Goal: Information Seeking & Learning: Learn about a topic

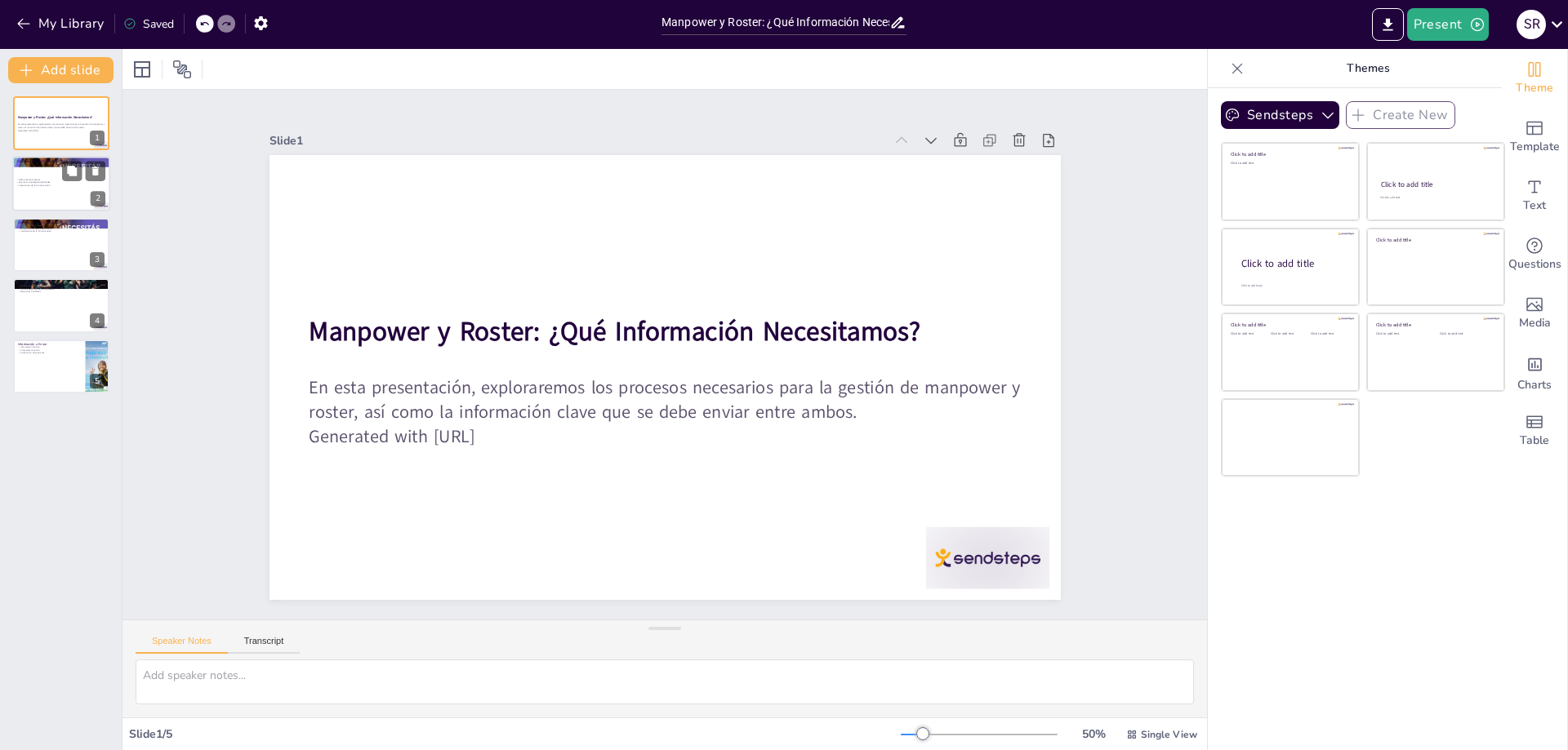
click at [50, 185] on p "Importancia de la Comunicación" at bounding box center [60, 187] width 88 height 4
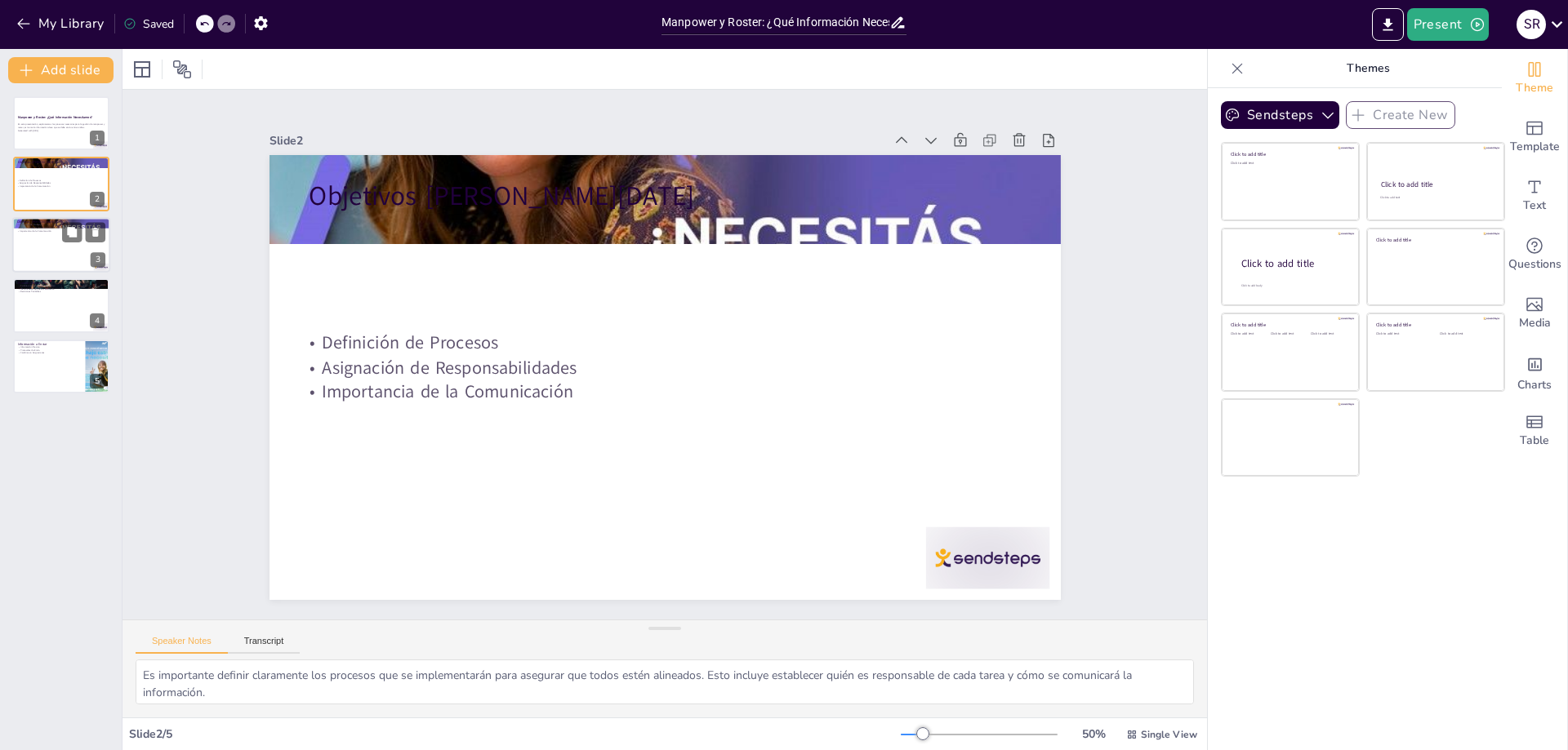
click at [78, 261] on div at bounding box center [61, 244] width 98 height 56
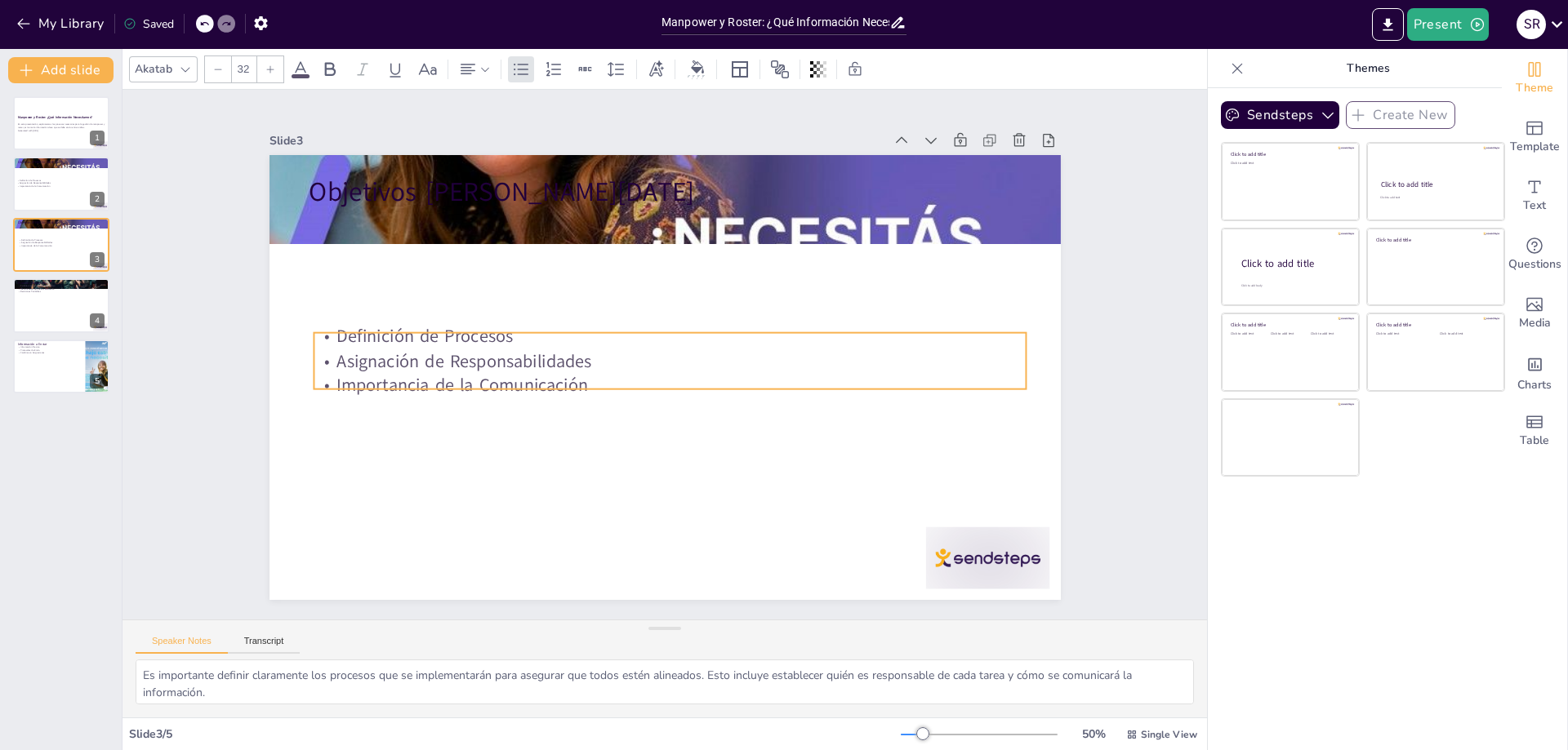
drag, startPoint x: 488, startPoint y: 263, endPoint x: 493, endPoint y: 382, distance: 119.1
click at [493, 382] on p "Importancia de la Comunicación" at bounding box center [669, 386] width 712 height 25
click at [69, 301] on button at bounding box center [72, 293] width 19 height 19
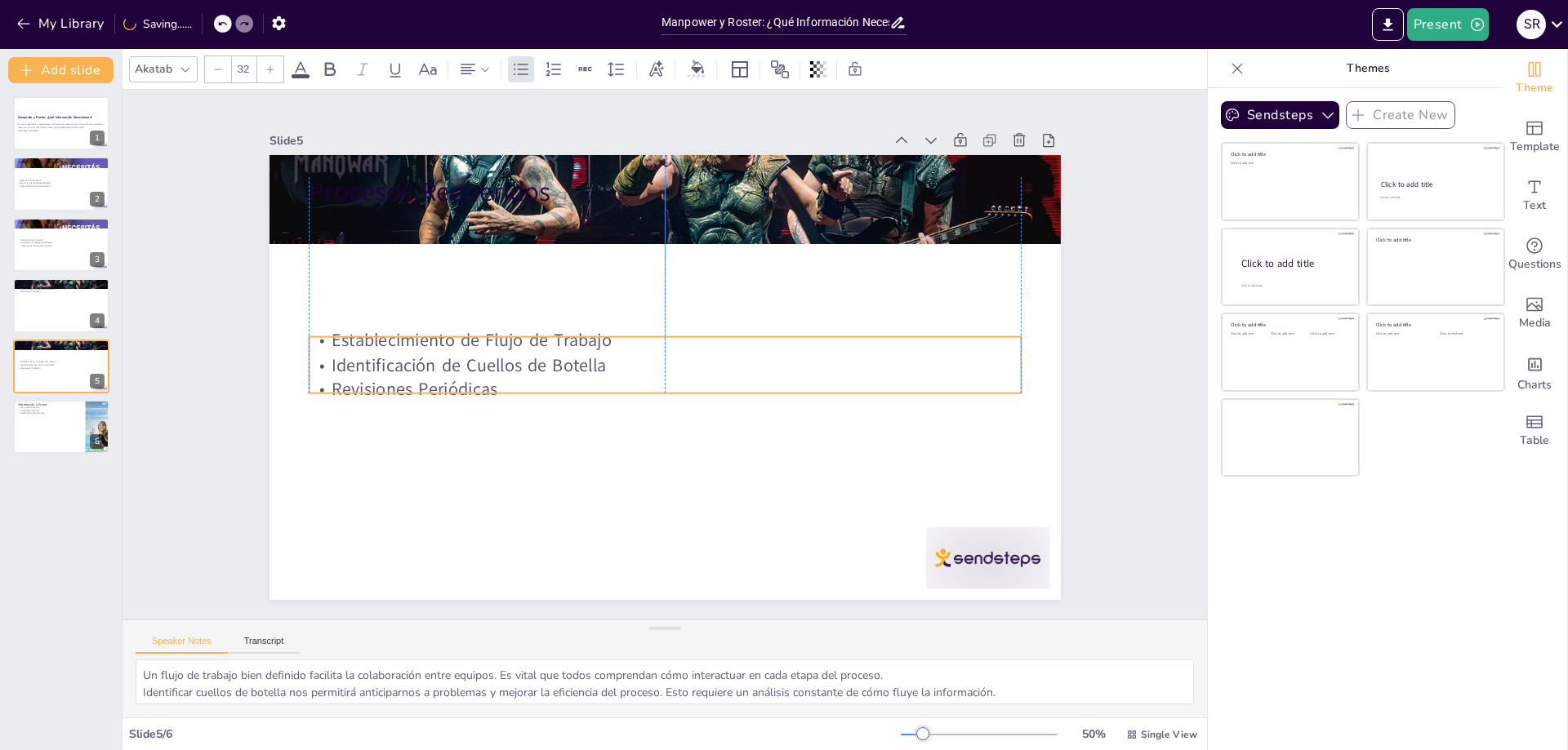
drag, startPoint x: 432, startPoint y: 252, endPoint x: 433, endPoint y: 375, distance: 123.0
click at [433, 377] on p "Revisiones Periódicas" at bounding box center [665, 389] width 712 height 25
click at [49, 430] on div at bounding box center [61, 426] width 98 height 56
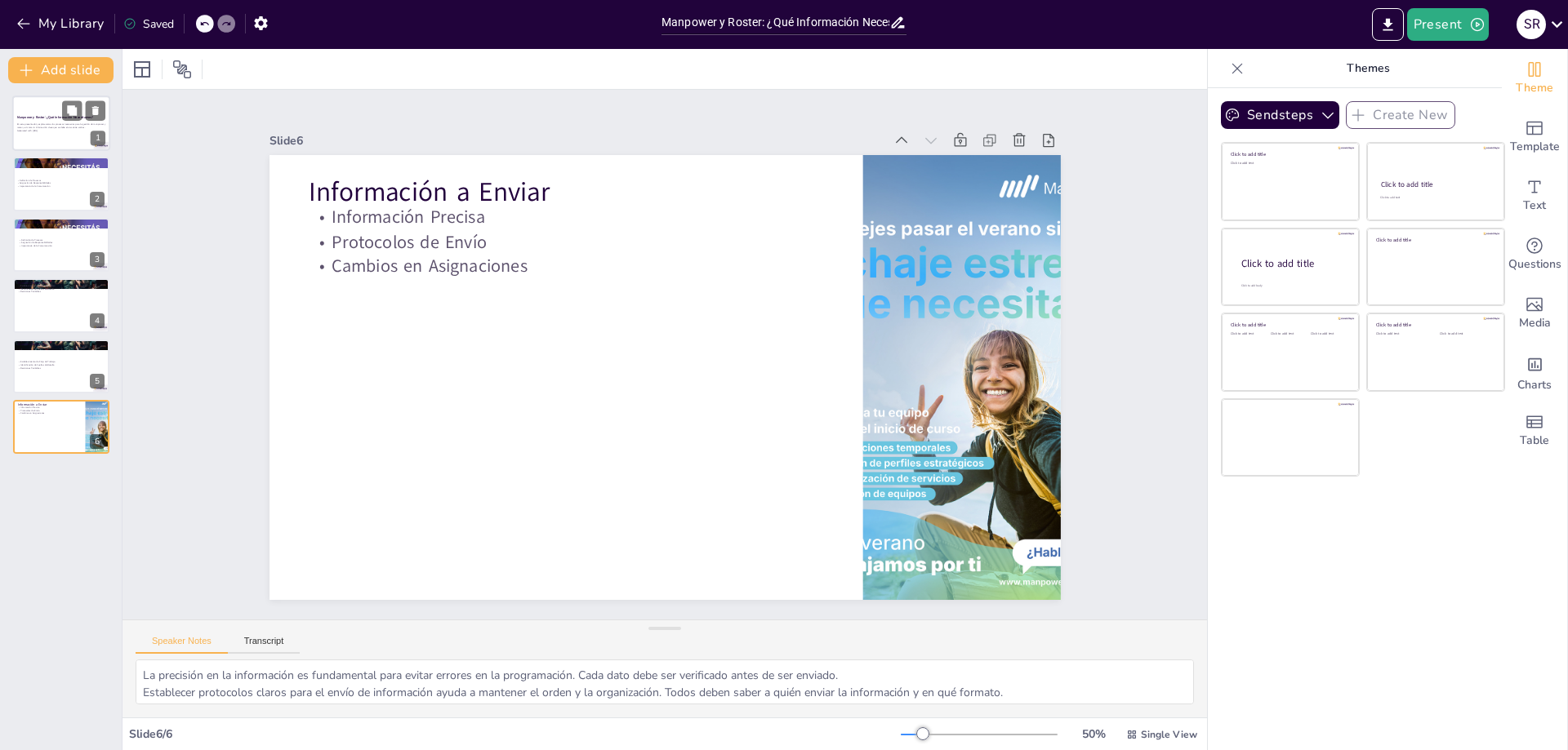
click at [52, 135] on div at bounding box center [61, 123] width 98 height 56
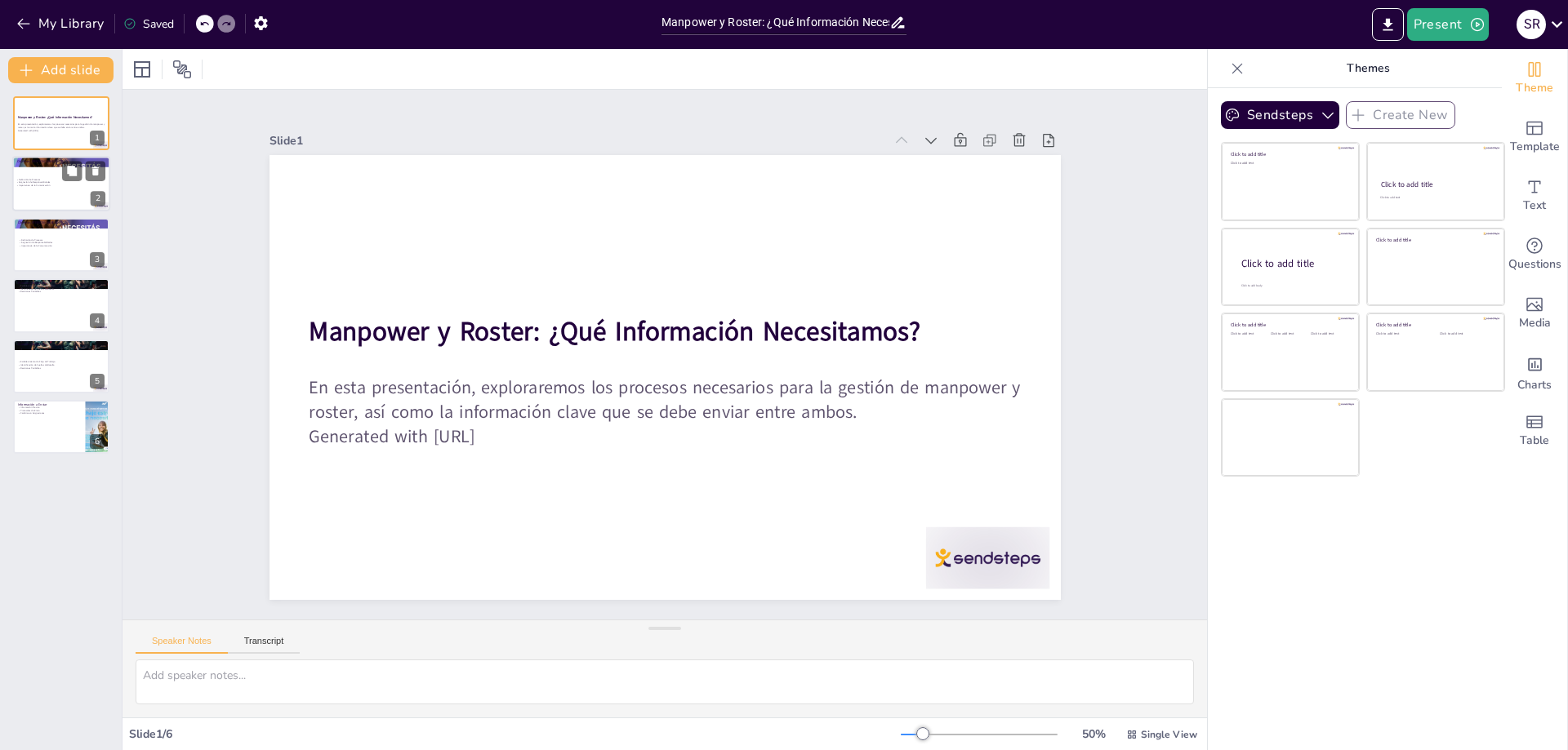
click at [60, 197] on div at bounding box center [61, 184] width 98 height 56
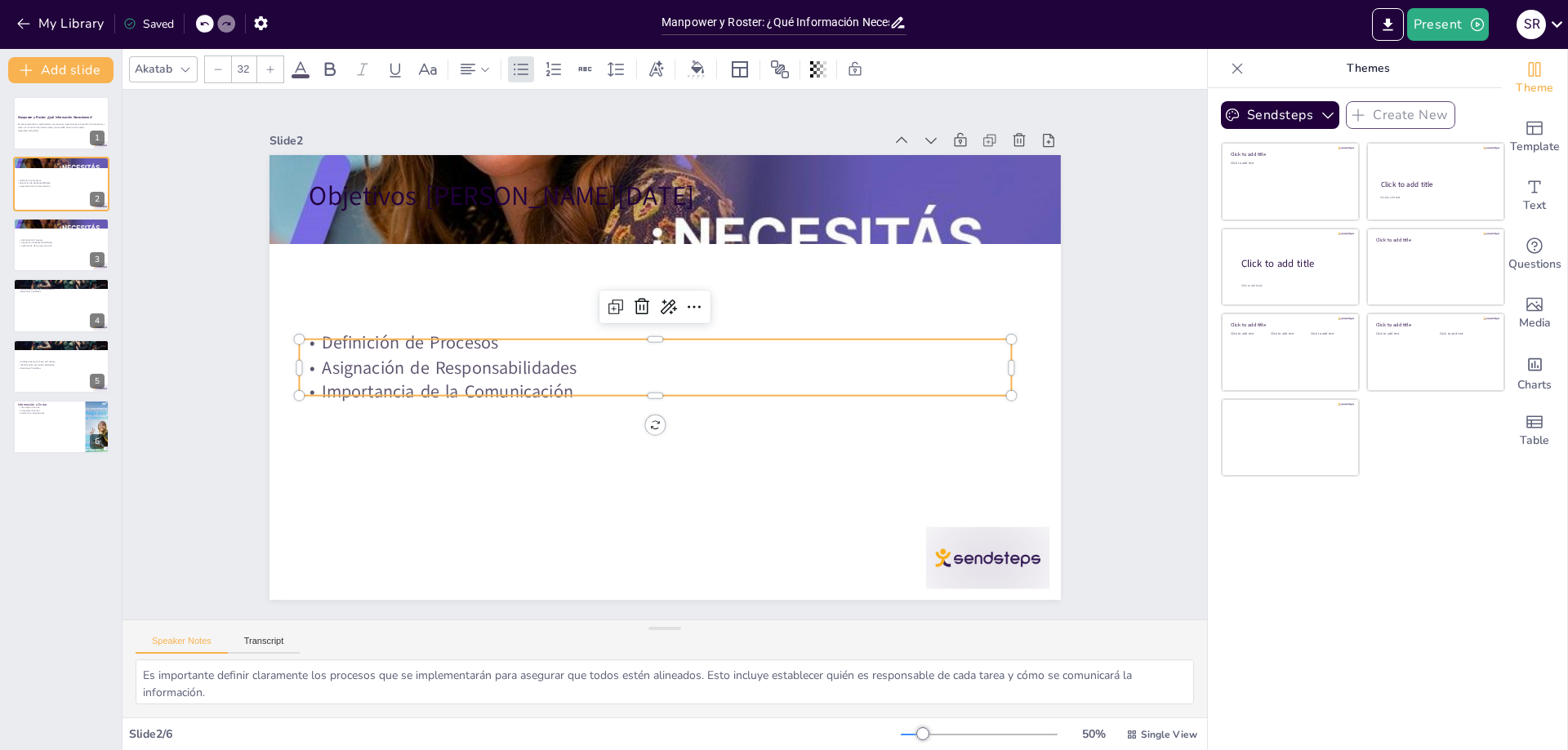
click at [321, 335] on p "Definición de Procesos" at bounding box center [655, 343] width 712 height 25
click at [548, 373] on p "Asignación de Responsabilidades" at bounding box center [655, 367] width 712 height 25
